Goal: Task Accomplishment & Management: Manage account settings

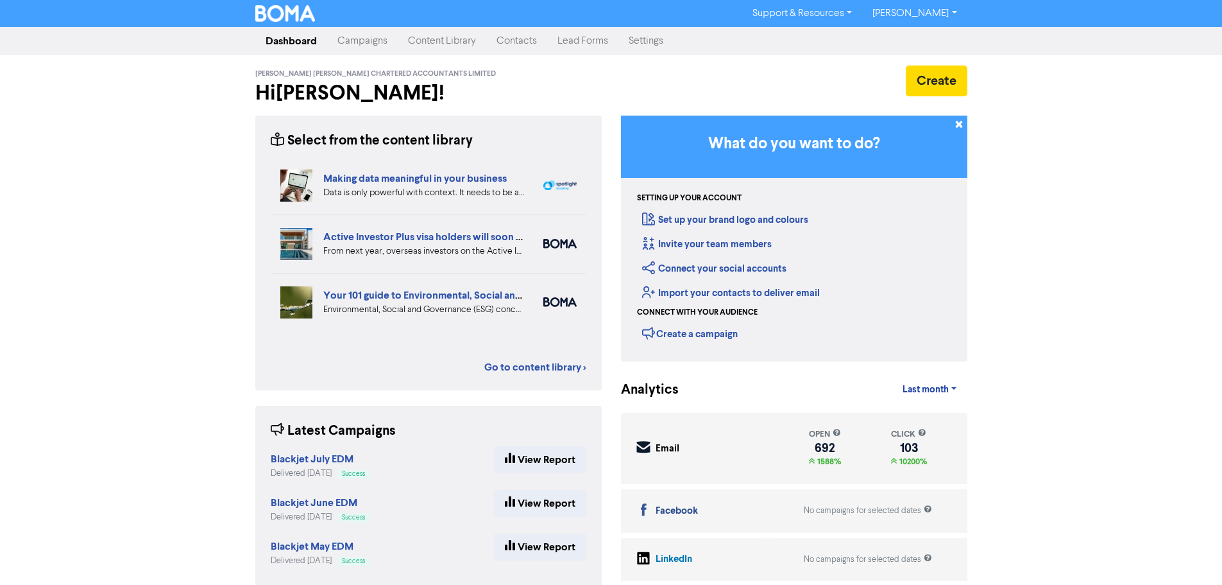
click at [517, 47] on link "Contacts" at bounding box center [516, 41] width 61 height 26
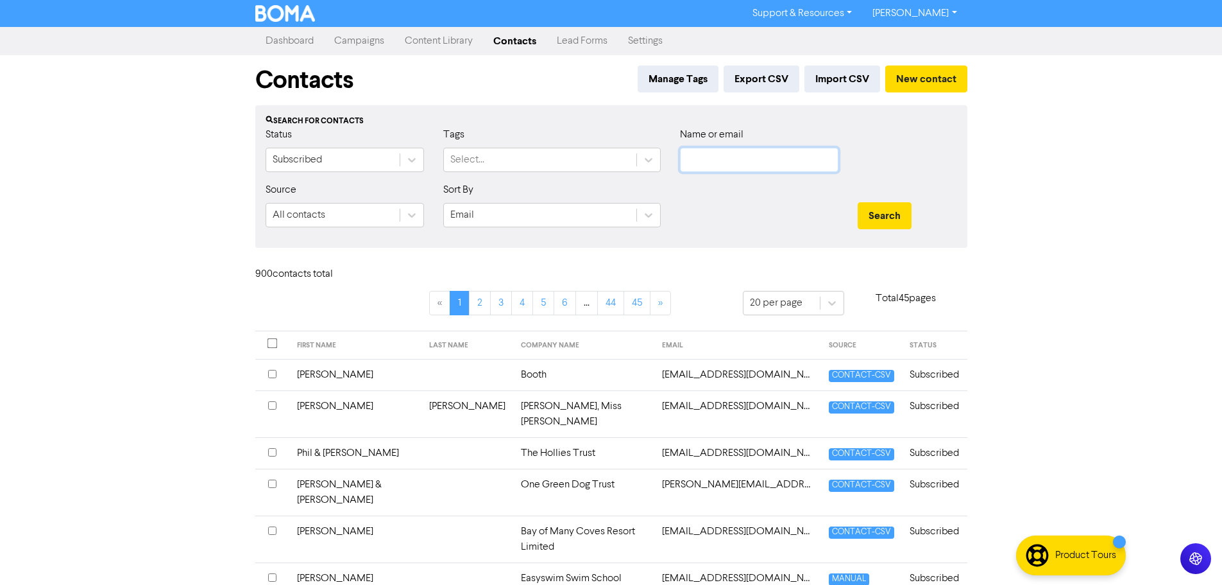
drag, startPoint x: 777, startPoint y: 157, endPoint x: 766, endPoint y: 157, distance: 10.9
click at [773, 157] on input "text" at bounding box center [759, 160] width 158 height 24
type input "[PERSON_NAME]"
click at [858, 202] on button "Search" at bounding box center [885, 215] width 54 height 27
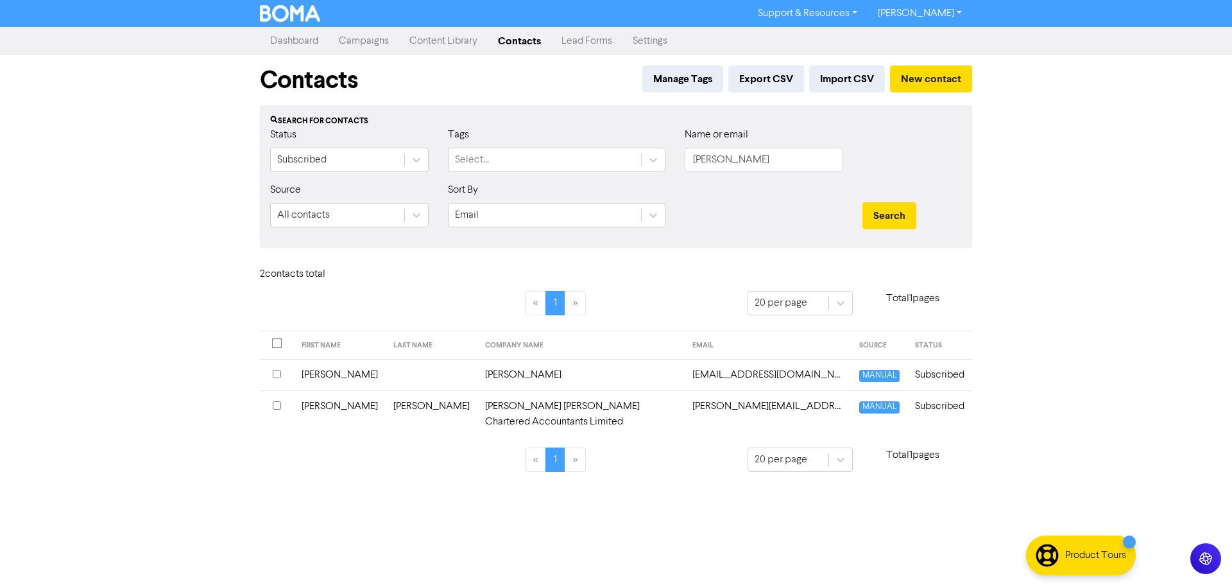
click at [388, 410] on td "[PERSON_NAME]" at bounding box center [432, 413] width 92 height 47
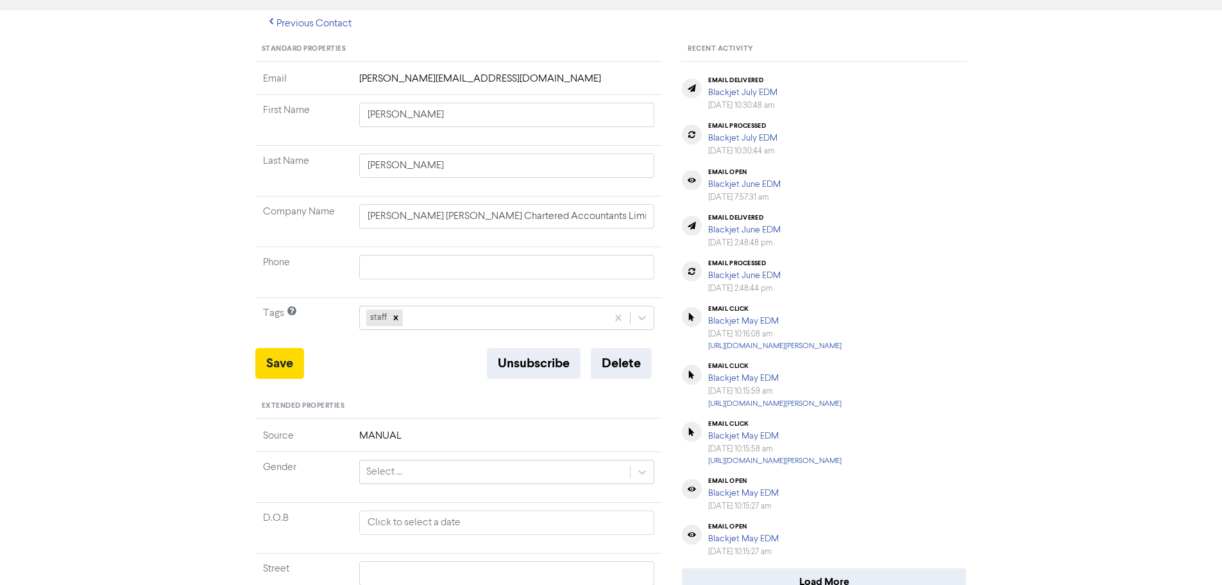
scroll to position [128, 0]
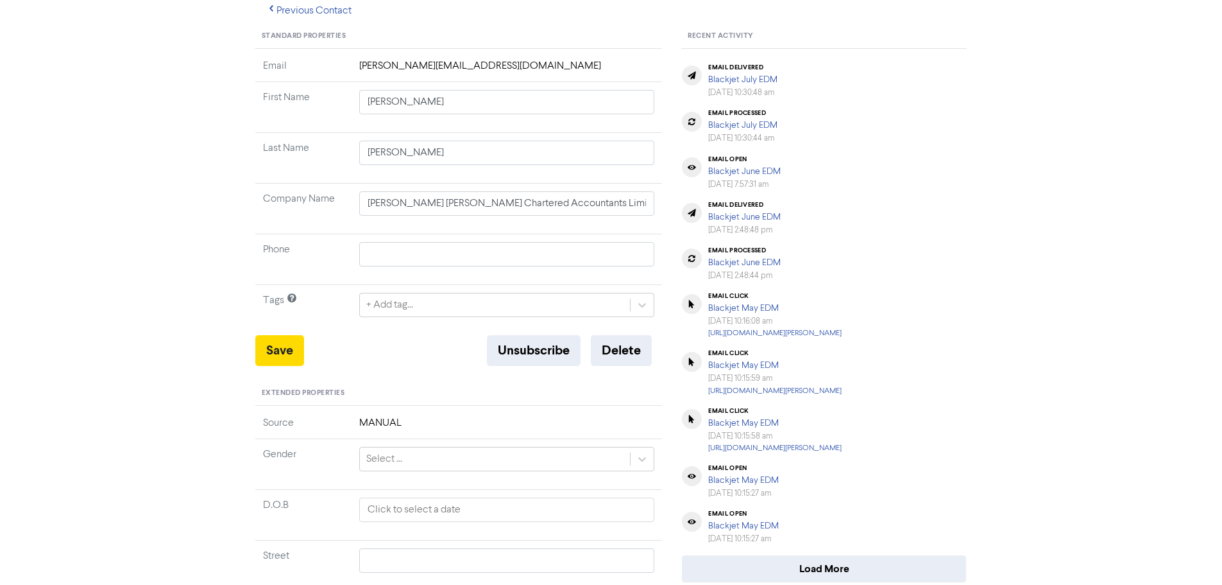
drag, startPoint x: 617, startPoint y: 307, endPoint x: 513, endPoint y: 308, distance: 103.9
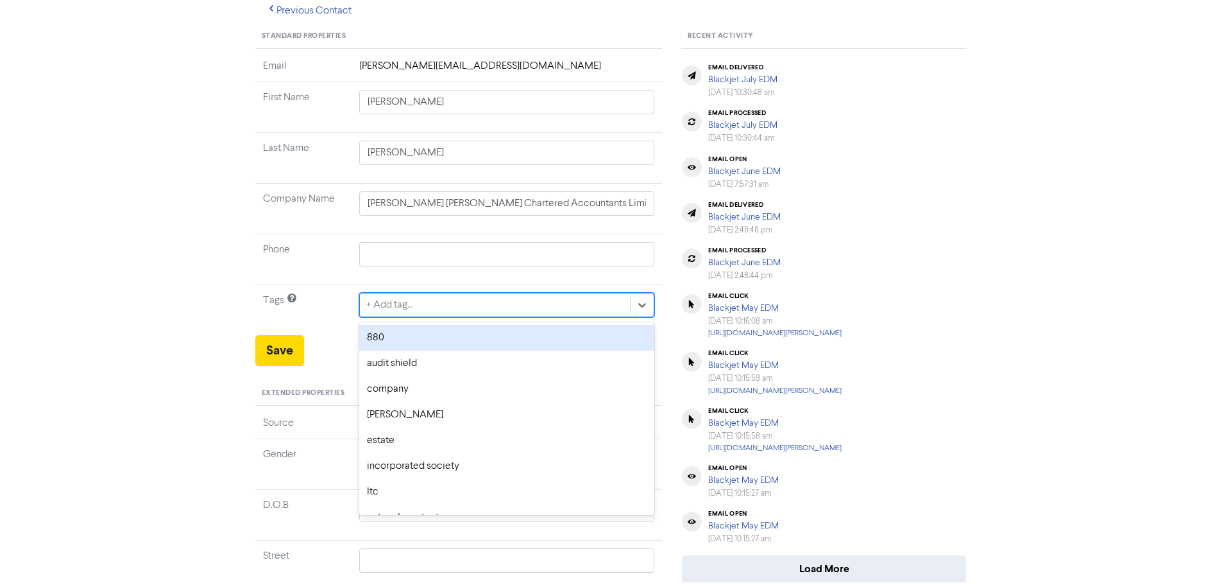
drag, startPoint x: 469, startPoint y: 305, endPoint x: 459, endPoint y: 305, distance: 10.3
click at [468, 304] on div "+ Add tag..." at bounding box center [495, 304] width 271 height 23
type input "a"
click at [411, 332] on div "audit shield" at bounding box center [507, 338] width 296 height 26
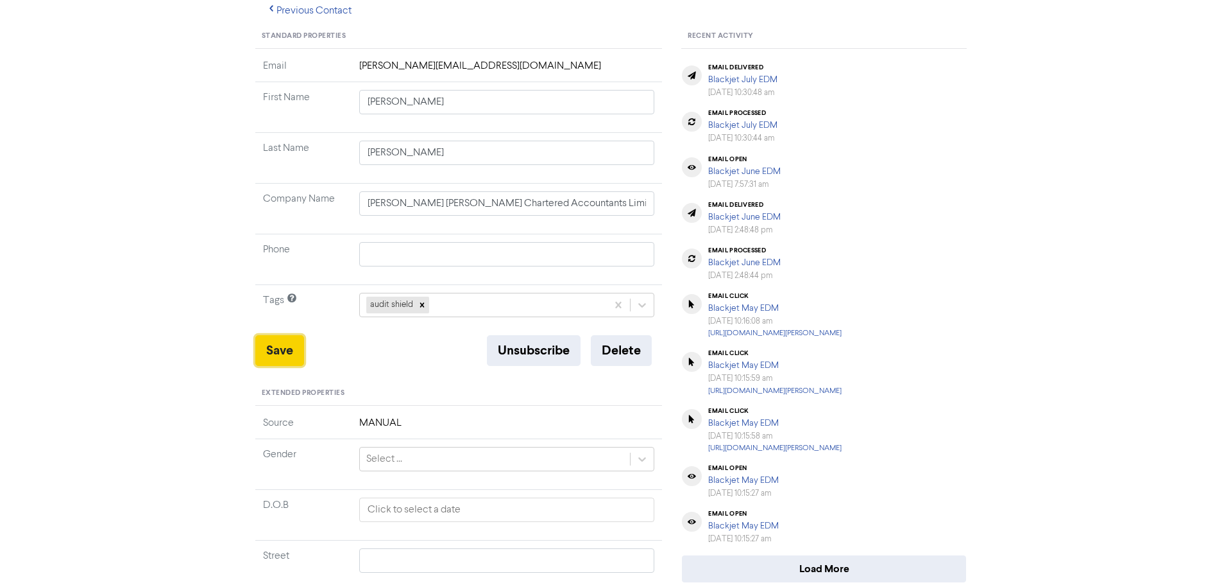
click at [277, 354] on button "Save" at bounding box center [279, 350] width 49 height 31
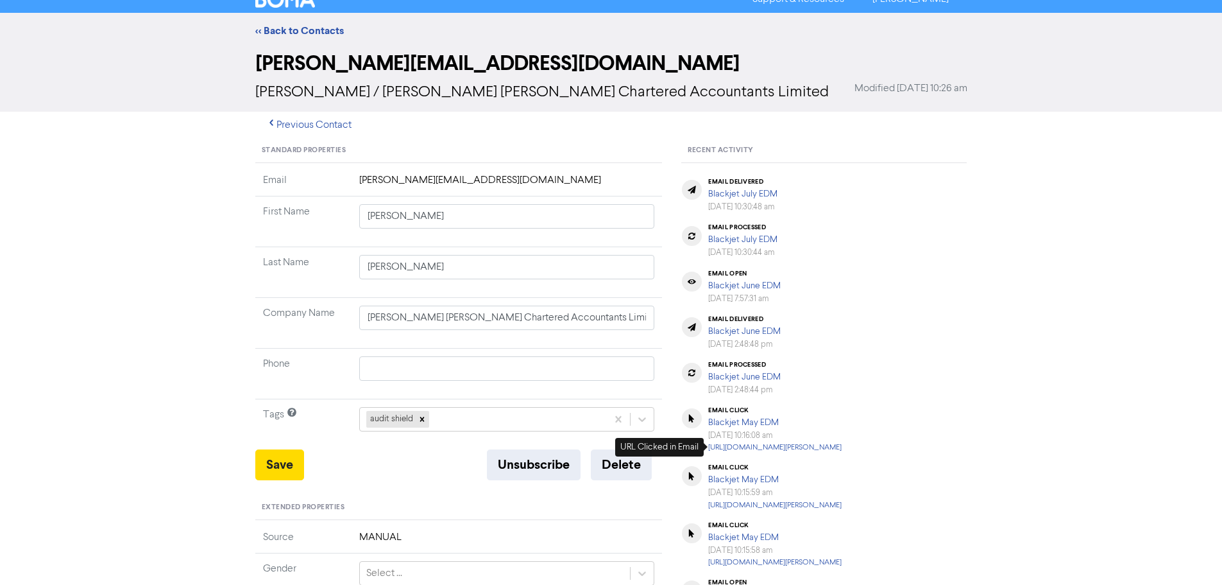
scroll to position [0, 0]
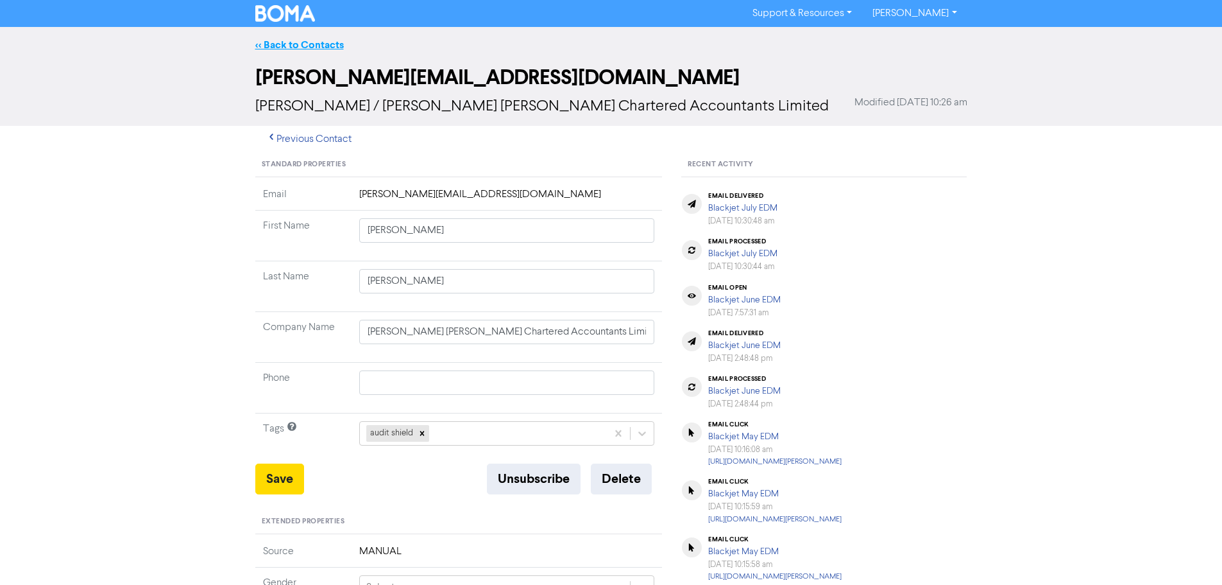
click at [318, 39] on link "<< Back to Contacts" at bounding box center [299, 44] width 89 height 13
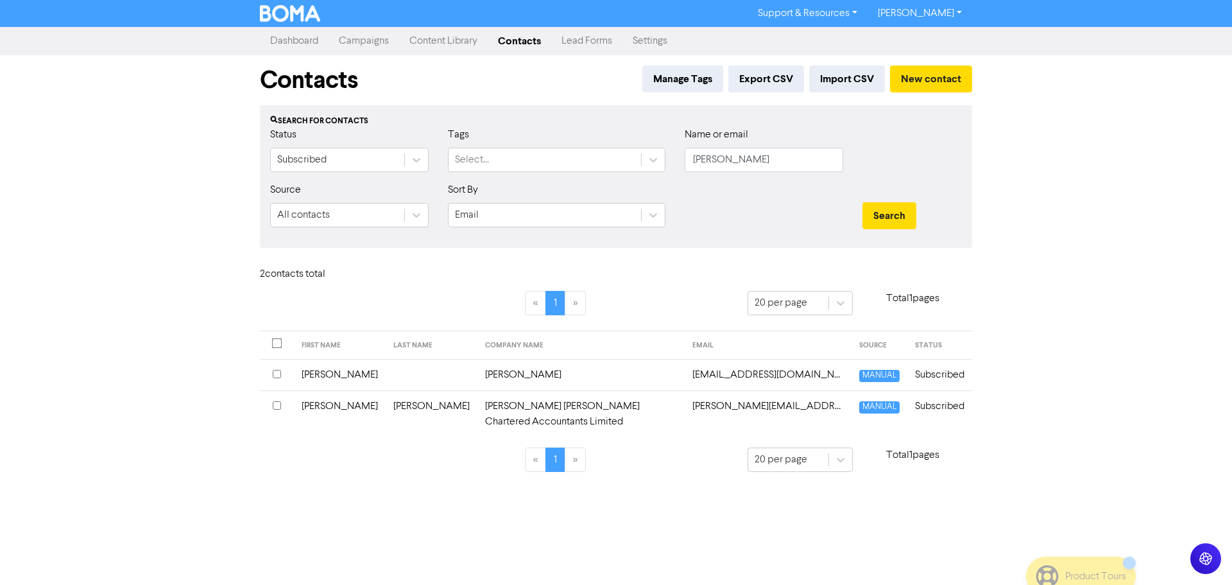
click at [357, 43] on link "Campaigns" at bounding box center [364, 41] width 71 height 26
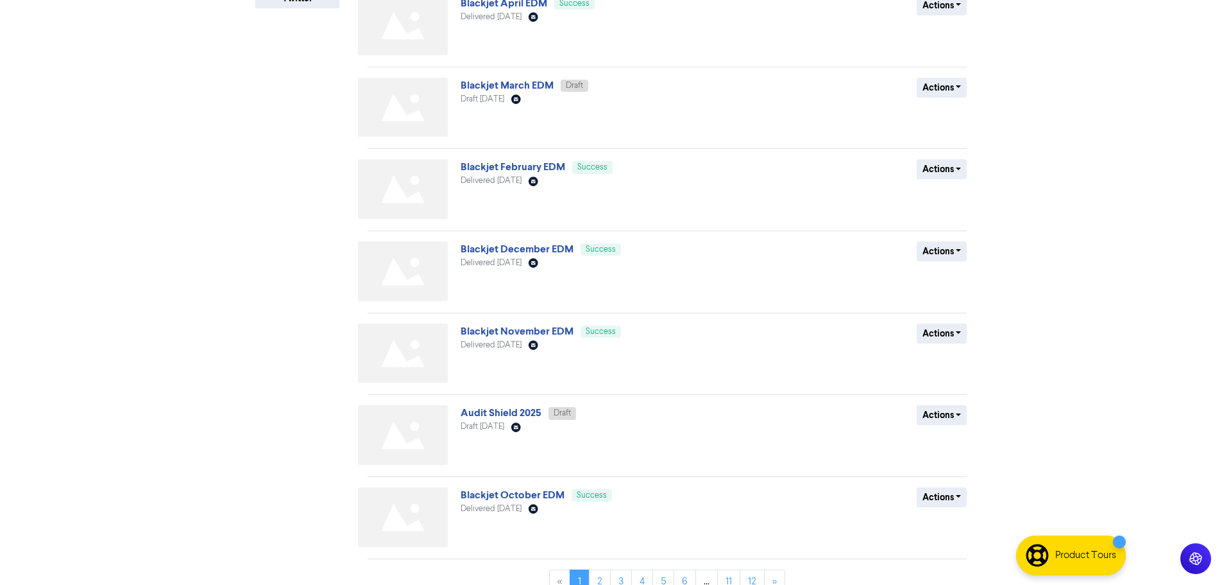
scroll to position [375, 0]
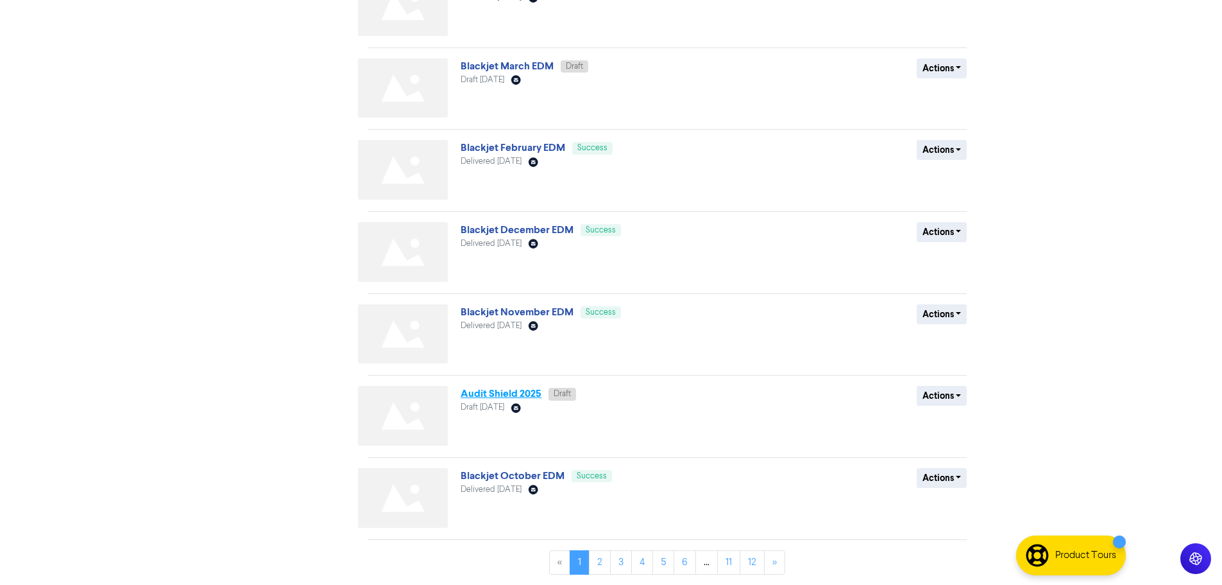
click at [507, 396] on link "Audit Shield 2025" at bounding box center [501, 393] width 81 height 13
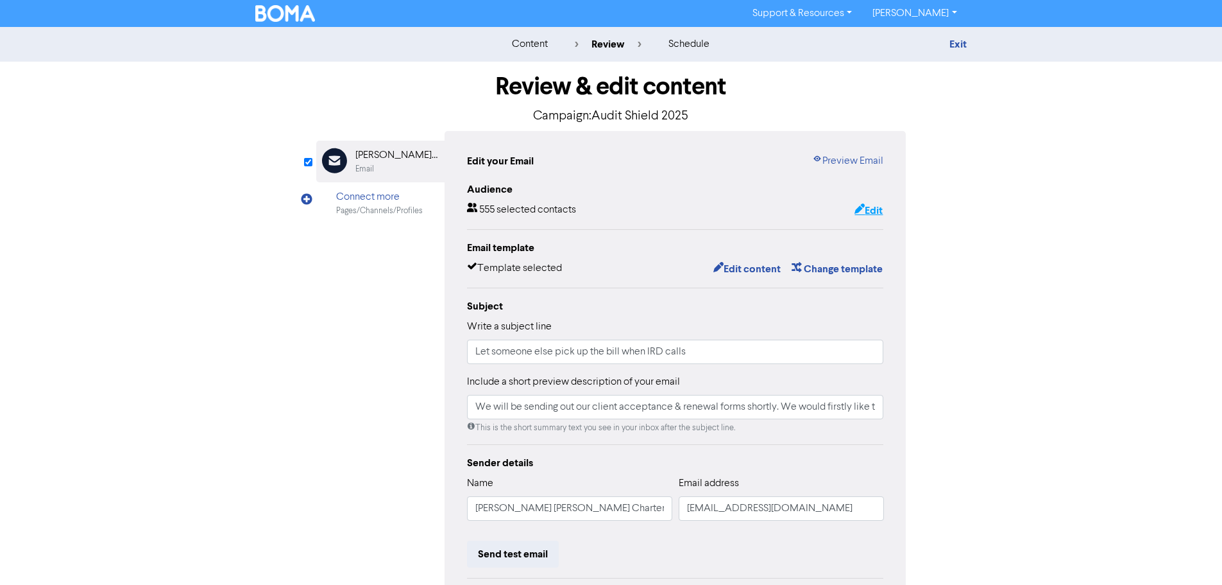
click at [876, 213] on button "Edit" at bounding box center [869, 210] width 30 height 17
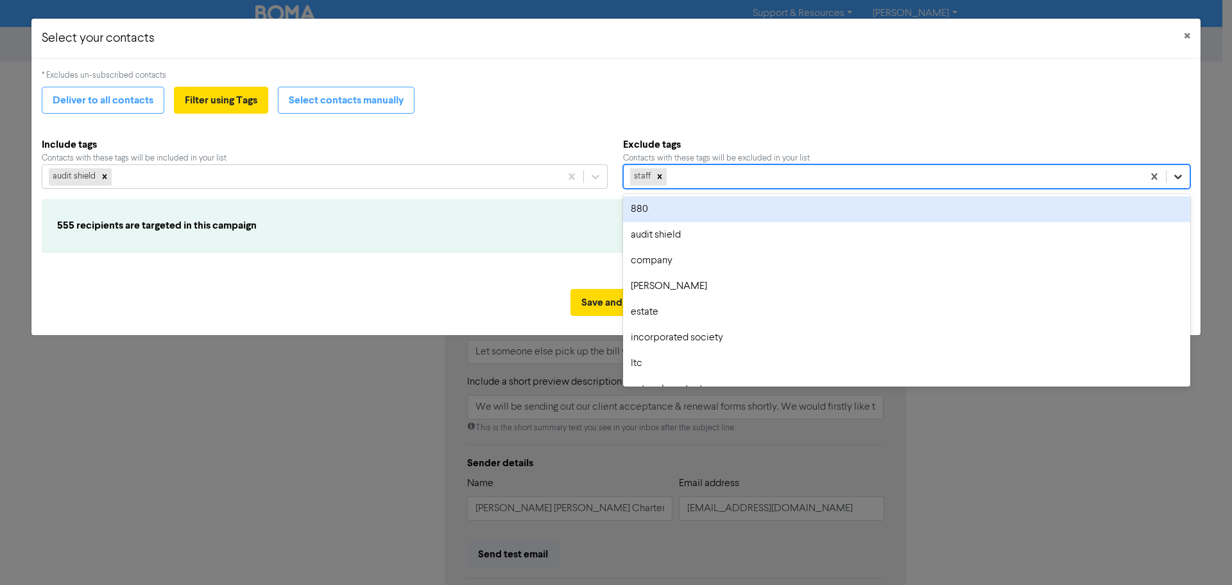
click at [1175, 177] on icon at bounding box center [1178, 176] width 13 height 13
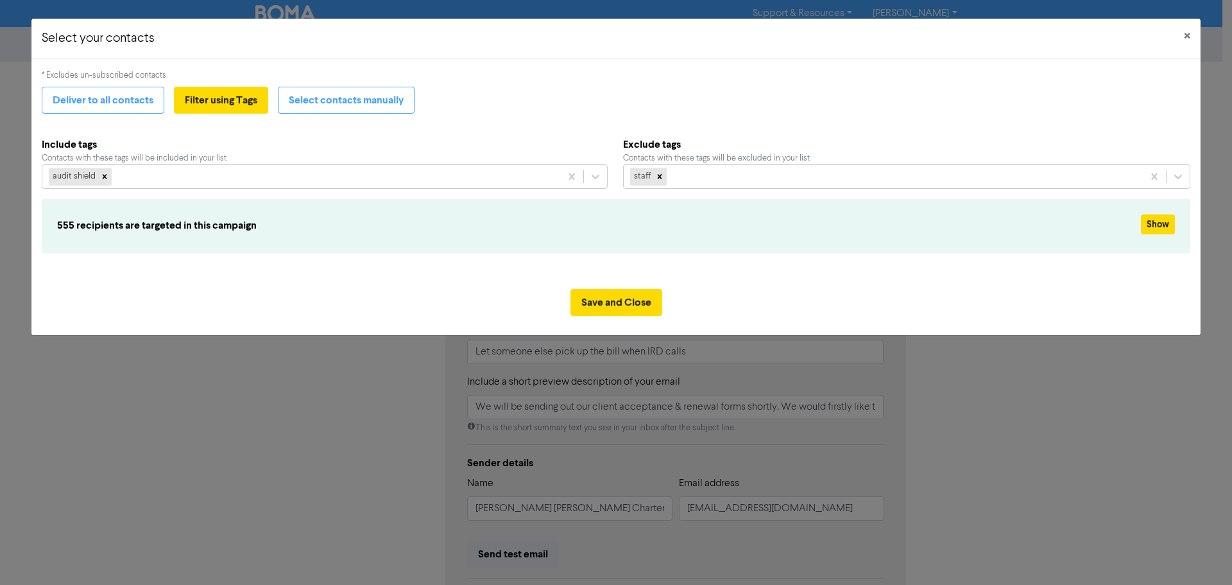
drag, startPoint x: 1041, startPoint y: 138, endPoint x: 827, endPoint y: 138, distance: 213.7
click at [1032, 137] on b "Exclude tags" at bounding box center [907, 144] width 568 height 15
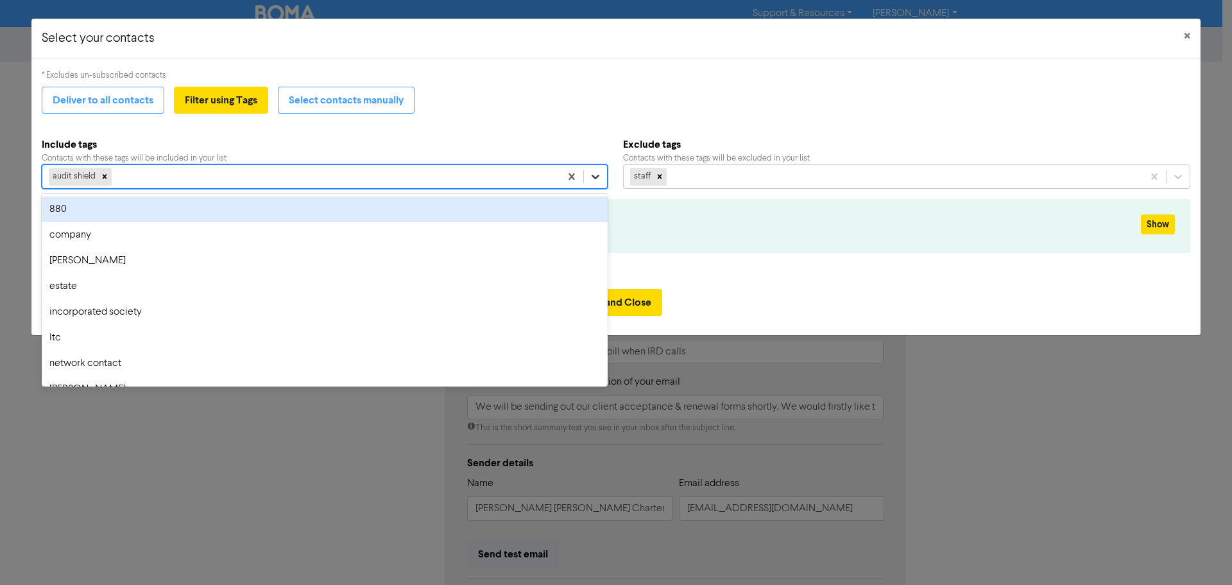
click at [592, 179] on icon at bounding box center [595, 176] width 13 height 13
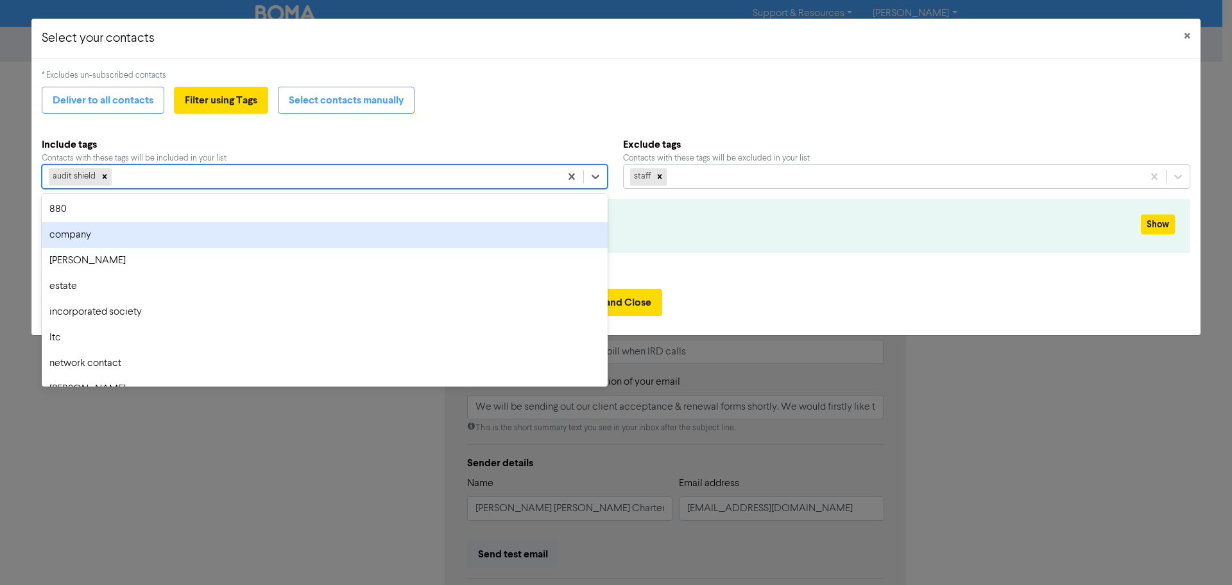
click at [179, 226] on div "company" at bounding box center [325, 235] width 566 height 26
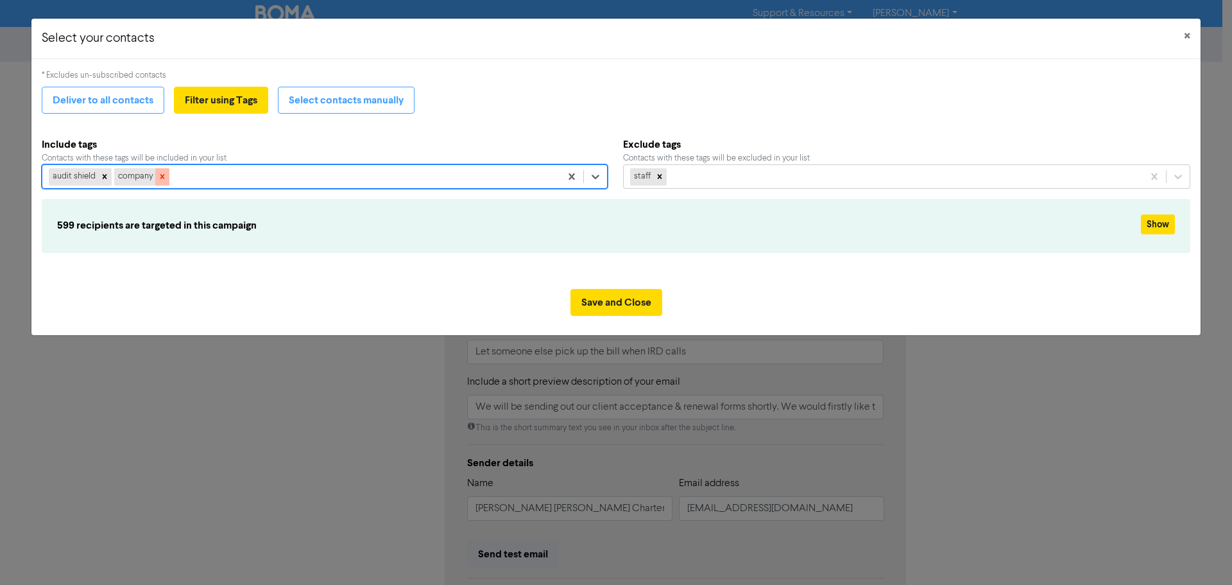
click at [158, 177] on icon at bounding box center [162, 176] width 9 height 9
click at [597, 300] on button "Save and Close" at bounding box center [616, 302] width 92 height 27
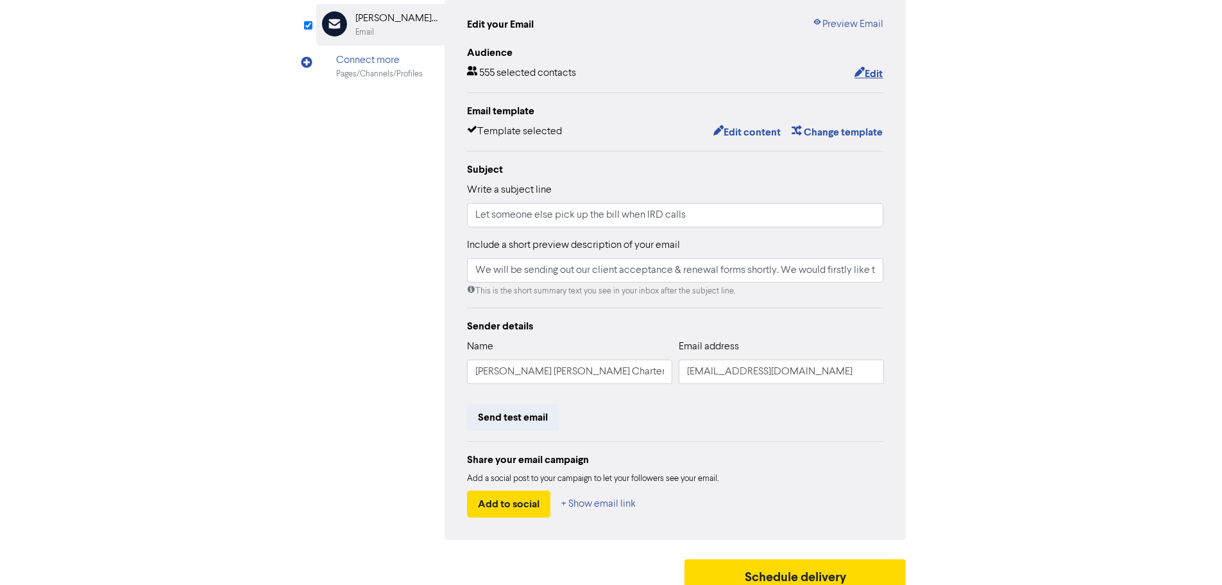
scroll to position [151, 0]
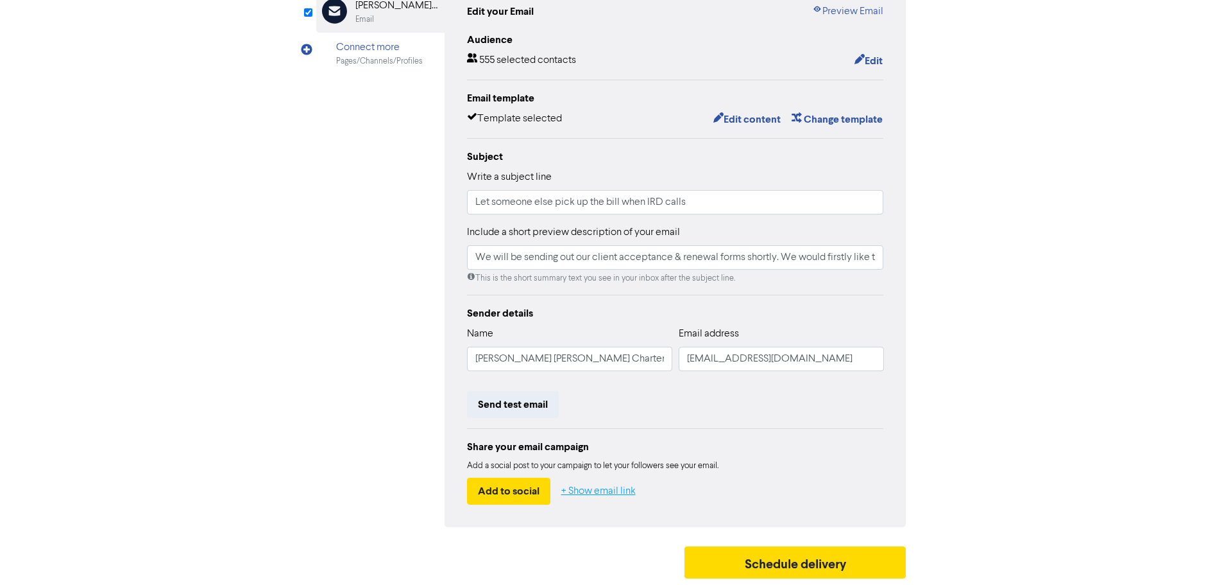
click at [611, 497] on button "+ Show email link" at bounding box center [599, 490] width 76 height 27
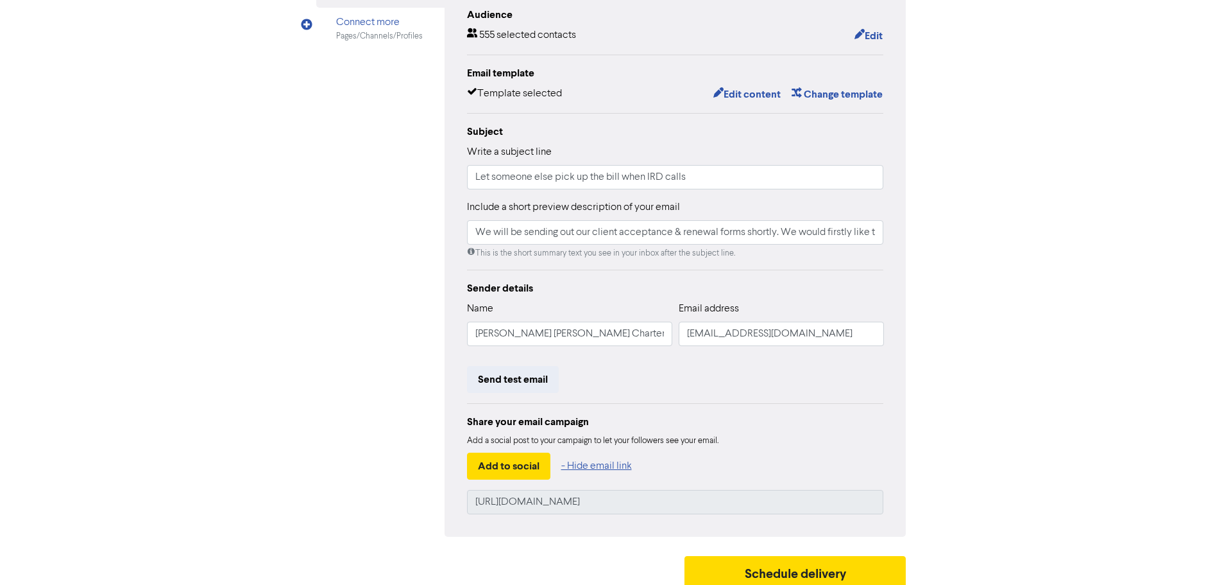
scroll to position [185, 0]
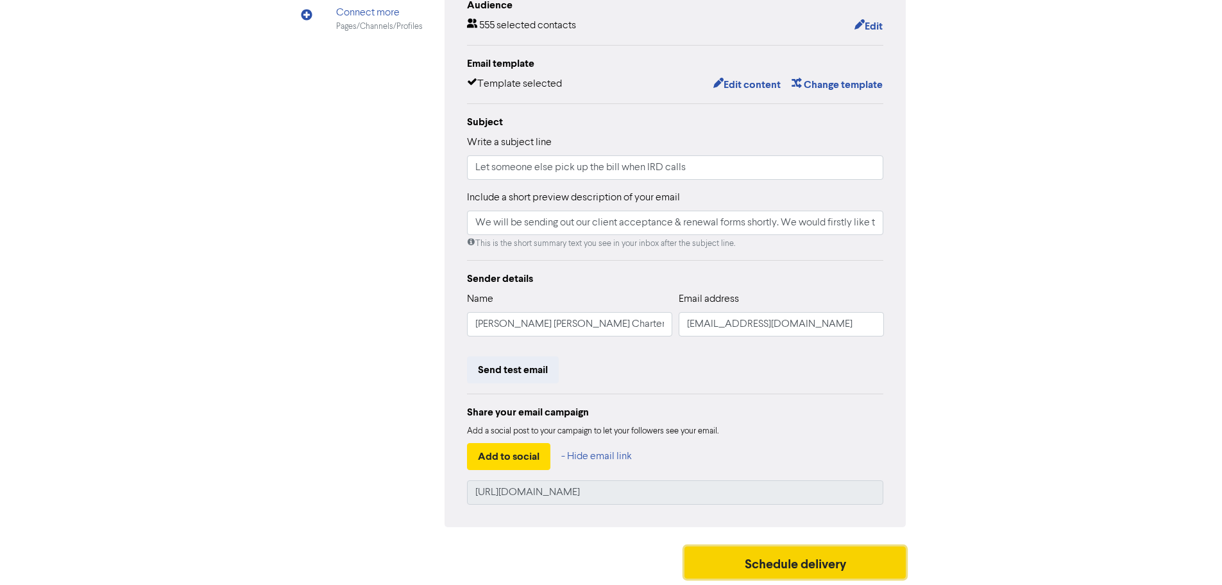
click at [779, 565] on button "Schedule delivery" at bounding box center [796, 562] width 222 height 32
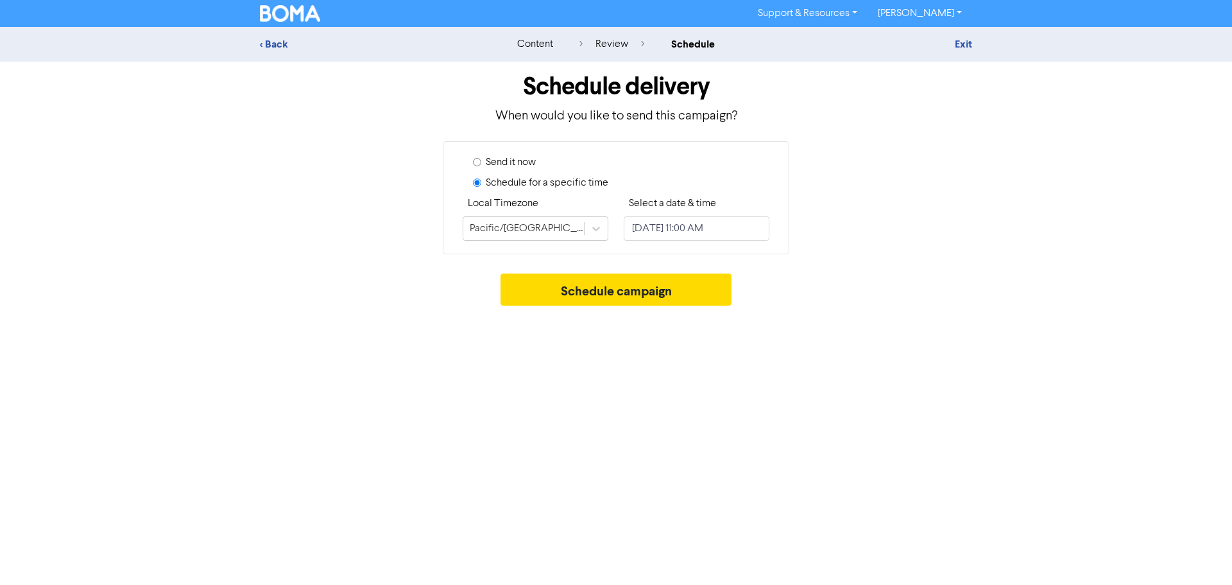
click at [497, 158] on label "Send it now" at bounding box center [511, 162] width 50 height 15
click at [481, 158] on input "Send it now" at bounding box center [477, 162] width 8 height 8
radio input "true"
radio input "false"
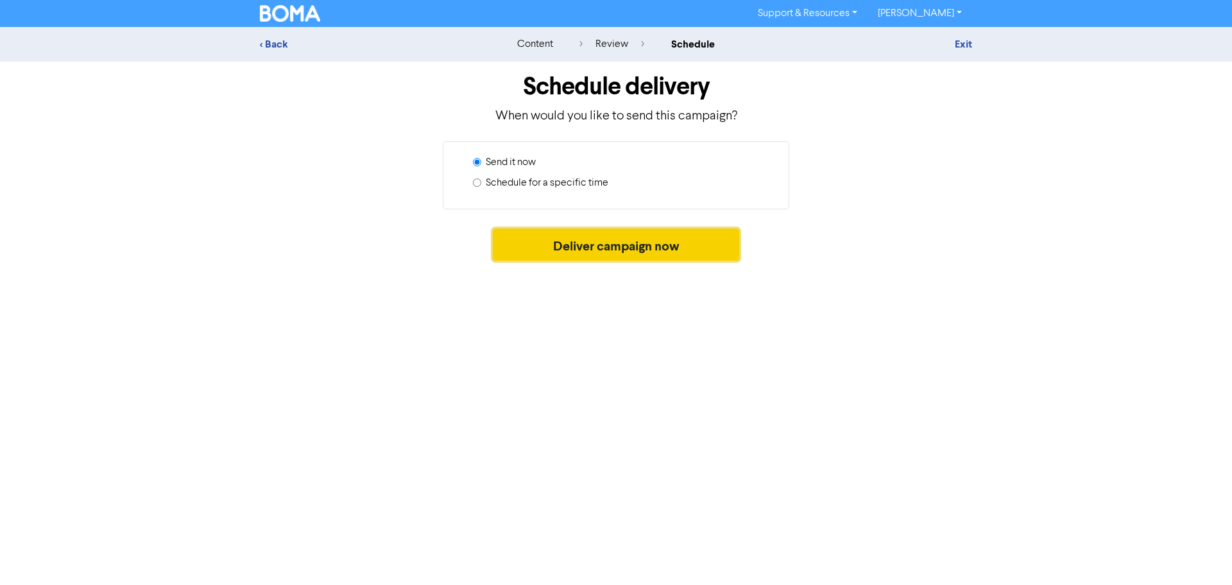
click at [583, 247] on button "Deliver campaign now" at bounding box center [616, 244] width 247 height 32
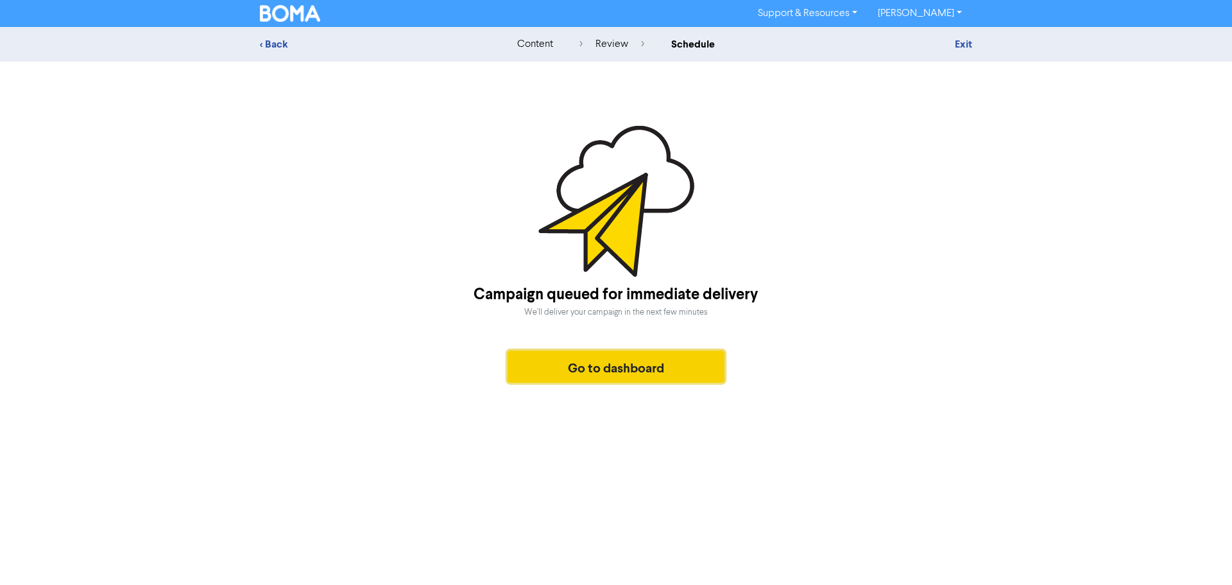
click at [663, 371] on button "Go to dashboard" at bounding box center [616, 366] width 217 height 32
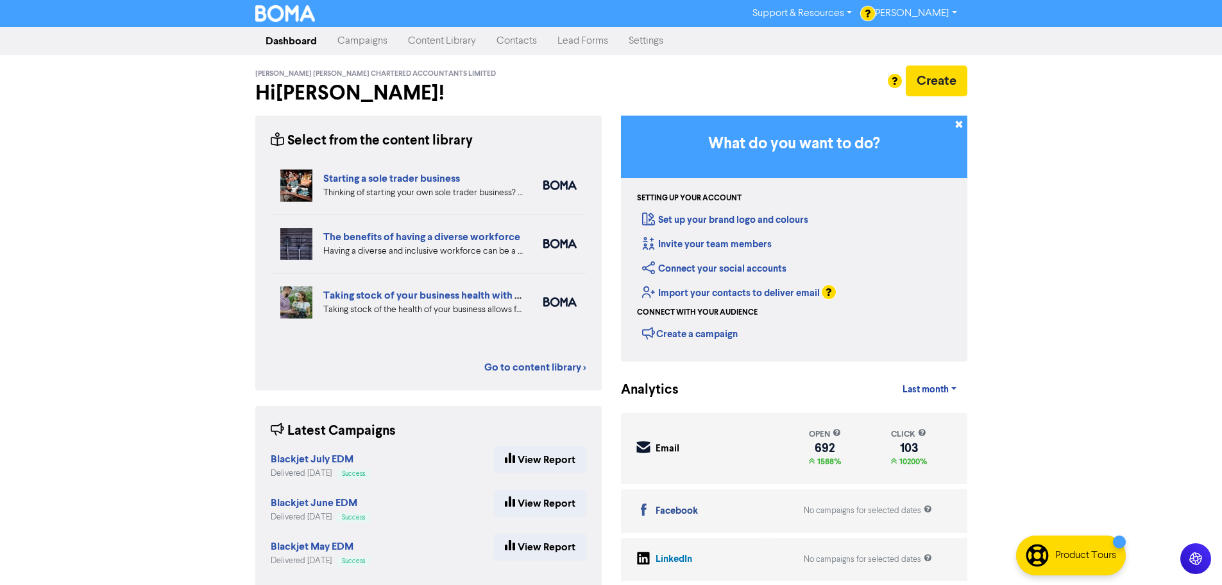
click at [515, 36] on link "Contacts" at bounding box center [516, 41] width 61 height 26
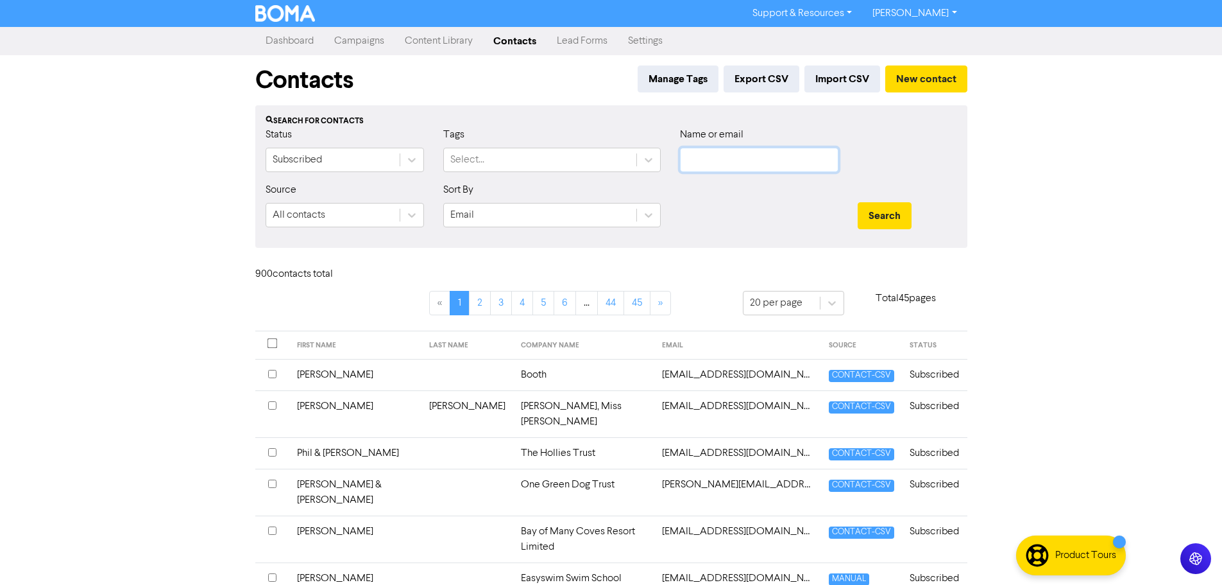
click at [719, 158] on input "text" at bounding box center [759, 160] width 158 height 24
type input "[PERSON_NAME]"
click at [858, 202] on button "Search" at bounding box center [885, 215] width 54 height 27
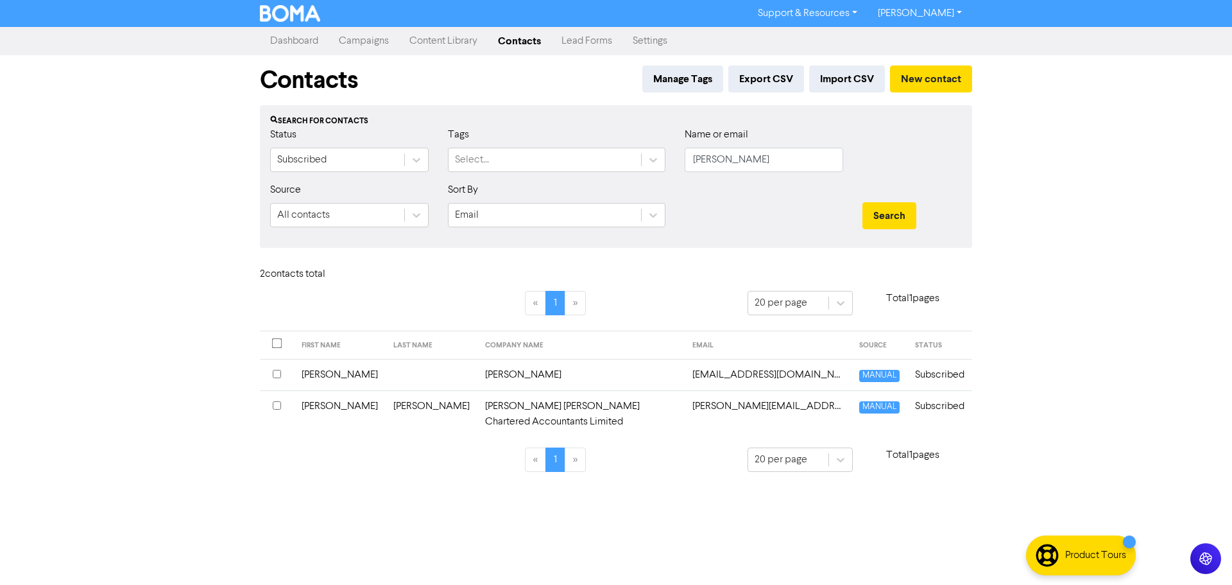
click at [562, 408] on td "[PERSON_NAME] [PERSON_NAME] Chartered Accountants Limited" at bounding box center [580, 413] width 207 height 47
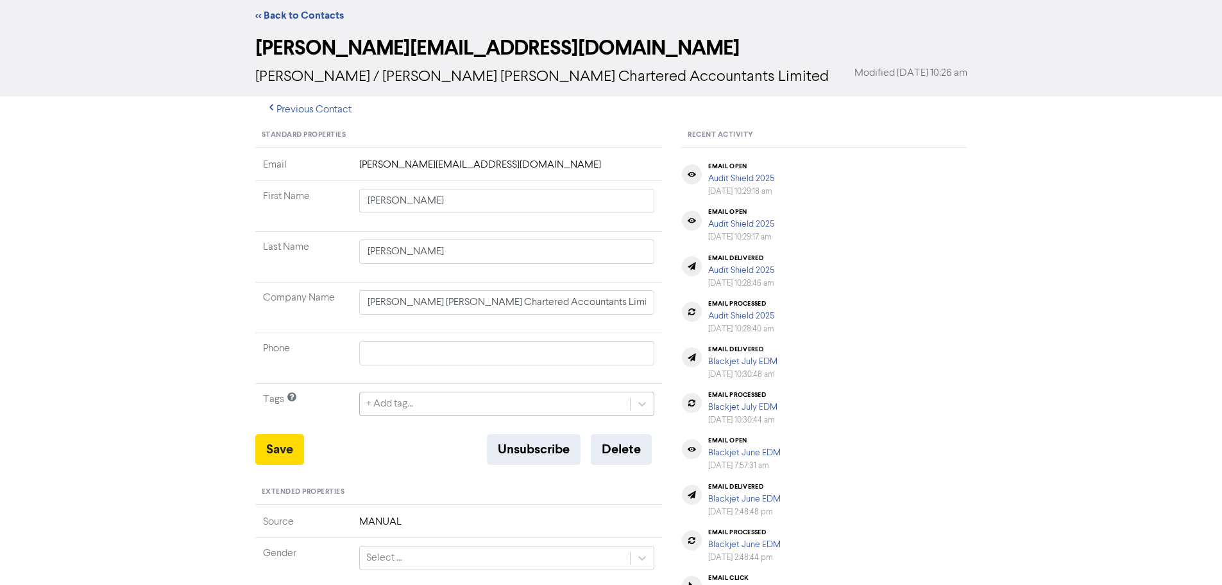
click at [510, 416] on div "+ Add tag..." at bounding box center [507, 403] width 296 height 24
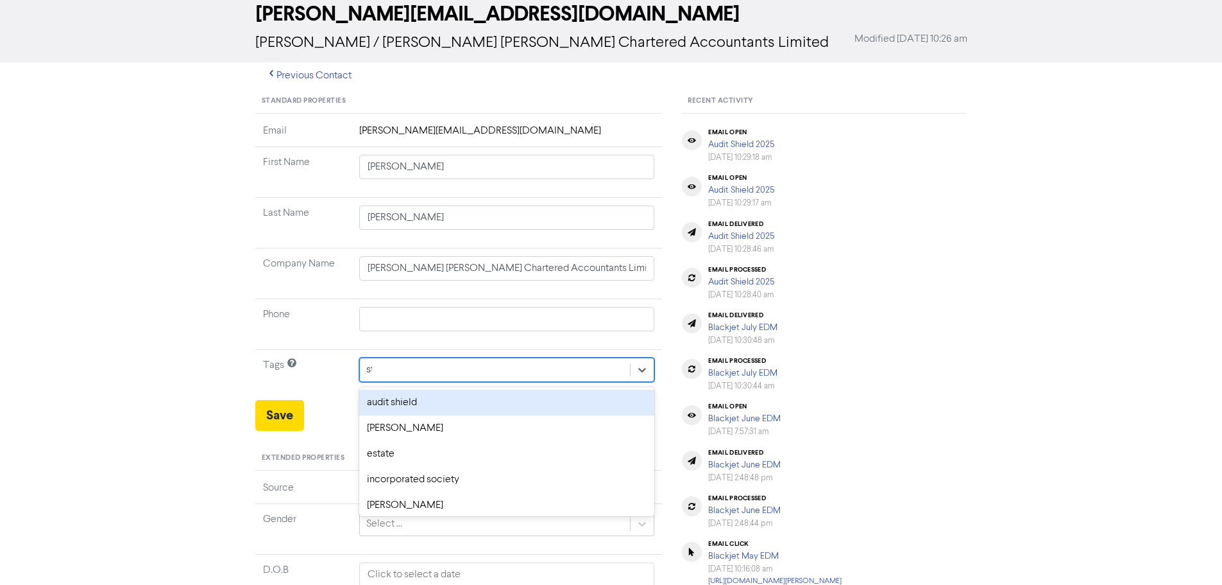
type input "sta"
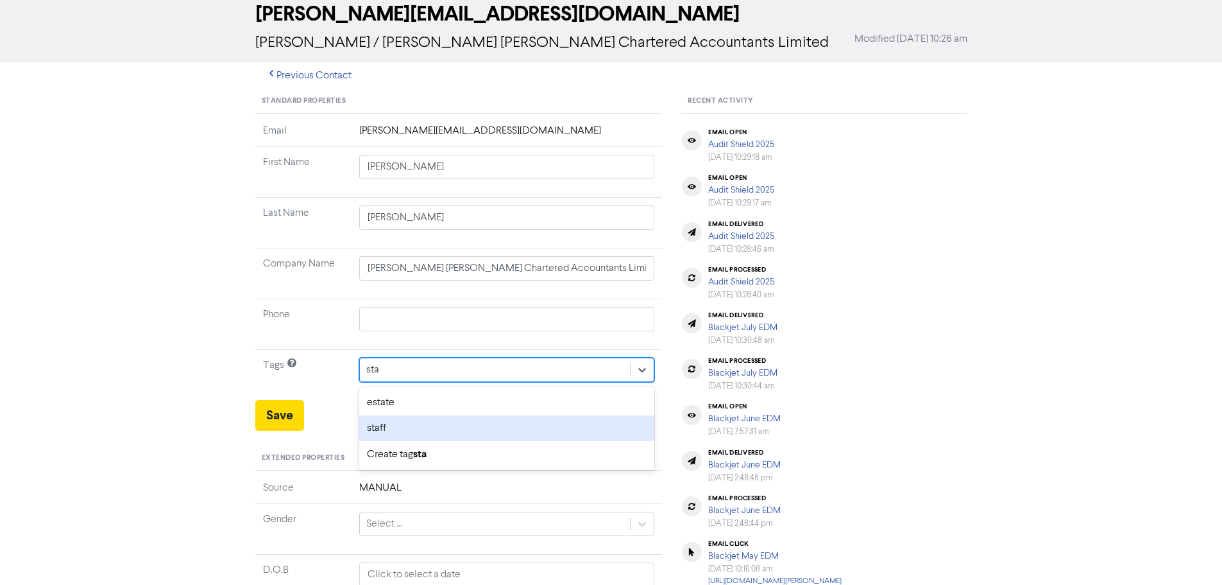
click at [400, 423] on div "staff" at bounding box center [507, 428] width 296 height 26
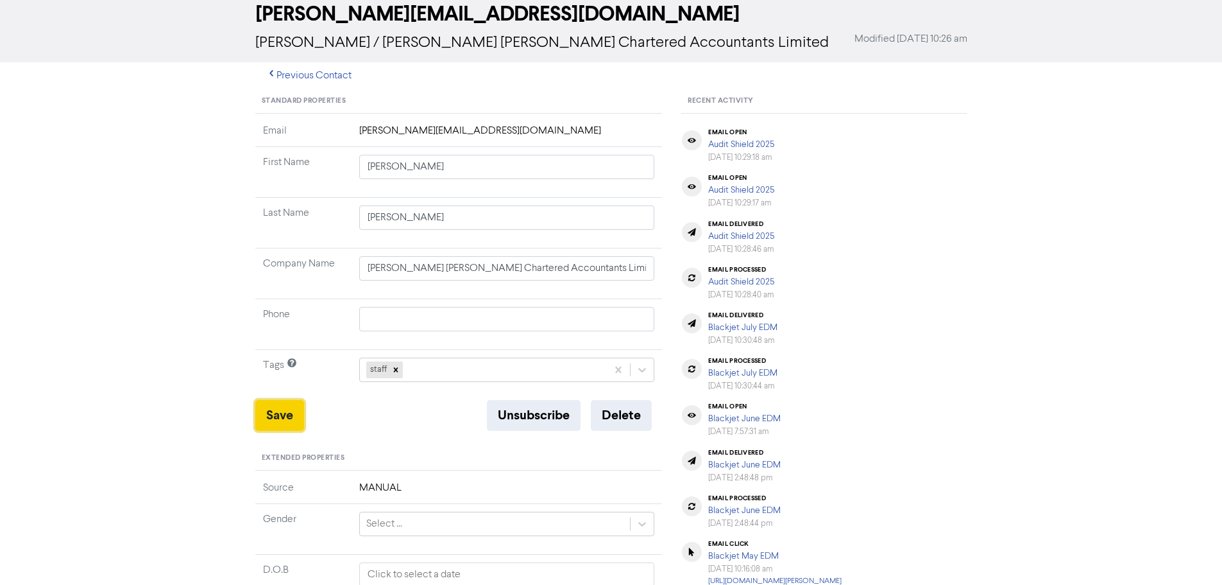
click at [280, 414] on button "Save" at bounding box center [279, 415] width 49 height 31
